Goal: Task Accomplishment & Management: Complete application form

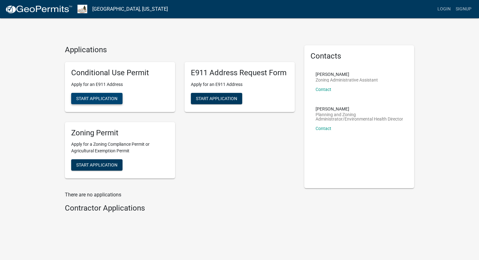
click at [95, 100] on span "Start Application" at bounding box center [96, 98] width 41 height 5
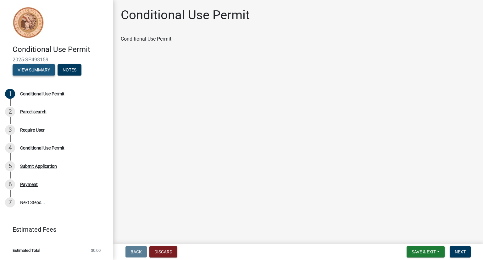
click at [32, 69] on button "View Summary" at bounding box center [34, 69] width 42 height 11
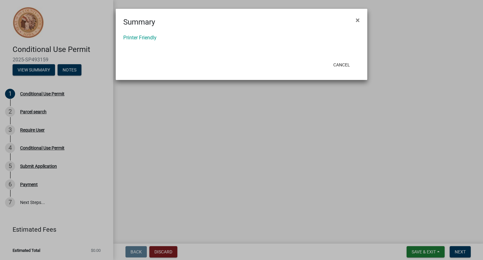
click at [43, 96] on ngb-modal-window "Summary × Printer Friendly Cancel" at bounding box center [241, 130] width 483 height 260
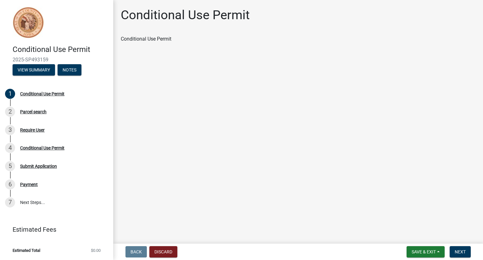
click at [43, 96] on ngb-modal-window "Summary × Printer Friendly Cancel" at bounding box center [241, 130] width 483 height 260
click at [39, 114] on div "Parcel search" at bounding box center [33, 112] width 26 height 4
click at [38, 149] on div "Conditional Use Permit" at bounding box center [42, 148] width 44 height 4
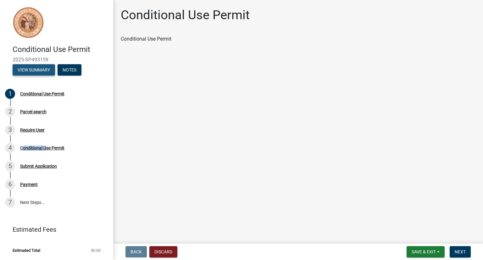
click at [39, 72] on button "View Summary" at bounding box center [34, 69] width 42 height 11
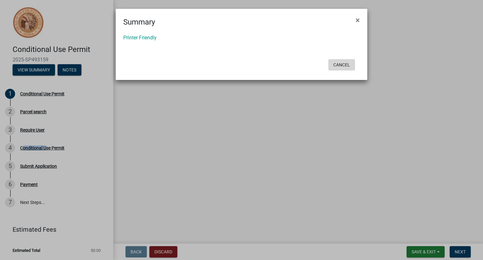
drag, startPoint x: 343, startPoint y: 66, endPoint x: 339, endPoint y: 66, distance: 4.1
click at [342, 66] on button "Cancel" at bounding box center [342, 64] width 27 height 11
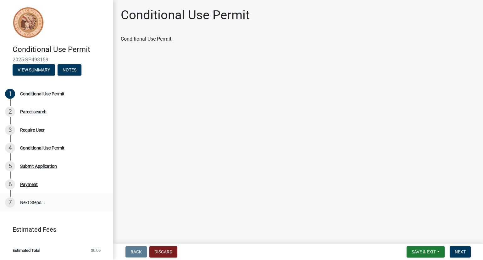
click at [33, 202] on link "7 Next Steps..." at bounding box center [56, 202] width 113 height 18
click at [25, 94] on div "Conditional Use Permit" at bounding box center [42, 94] width 44 height 4
